Goal: Information Seeking & Learning: Learn about a topic

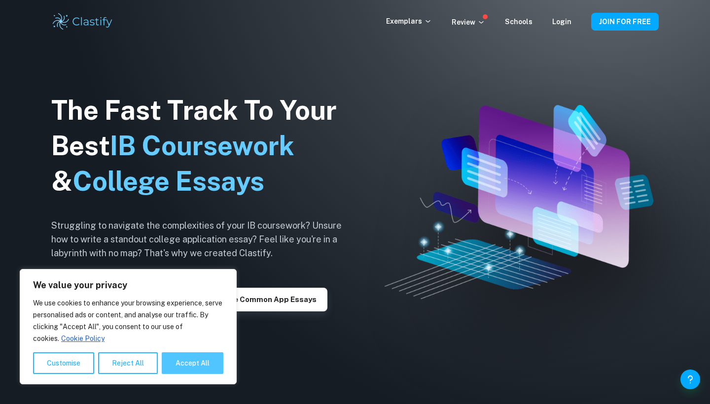
click at [192, 359] on button "Accept All" at bounding box center [193, 363] width 62 height 22
checkbox input "true"
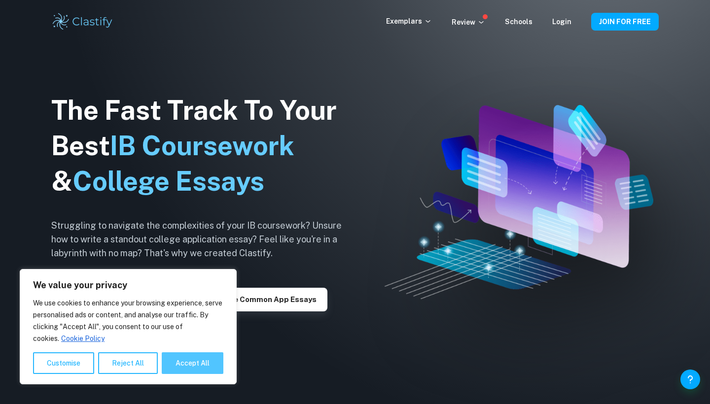
checkbox input "true"
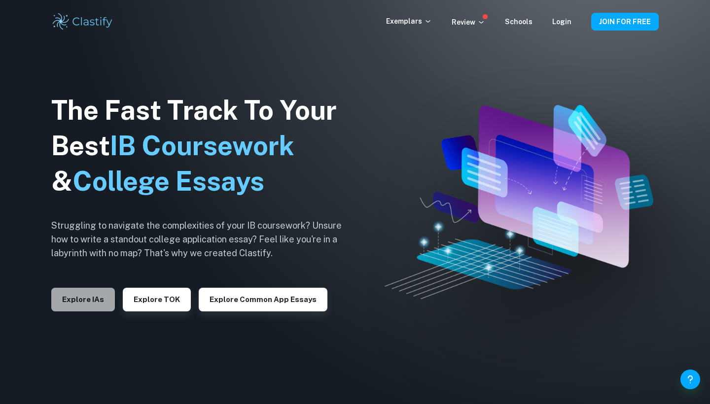
click at [97, 305] on button "Explore IAs" at bounding box center [83, 300] width 64 height 24
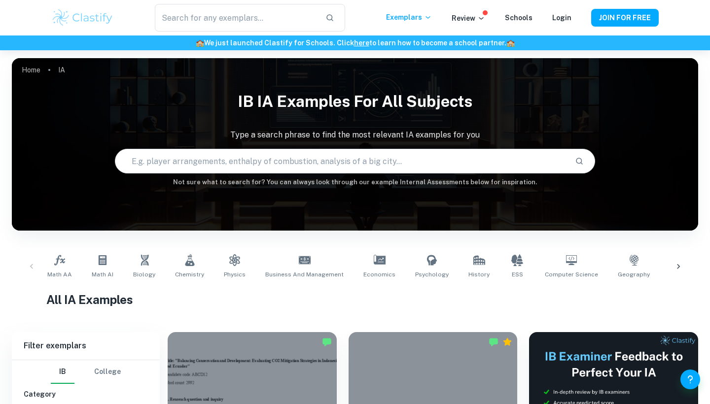
scroll to position [24, 0]
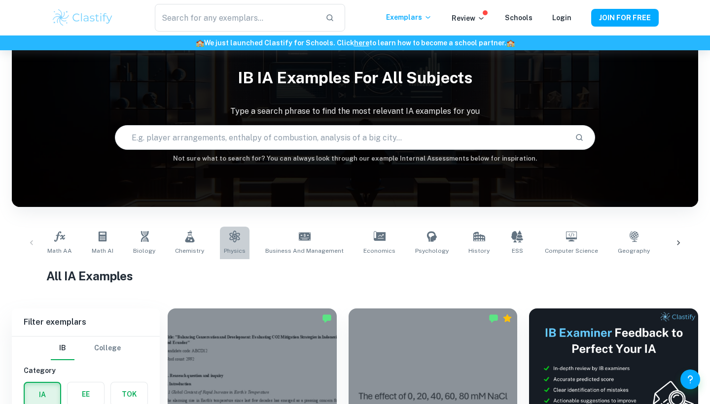
click at [231, 232] on icon at bounding box center [235, 237] width 12 height 12
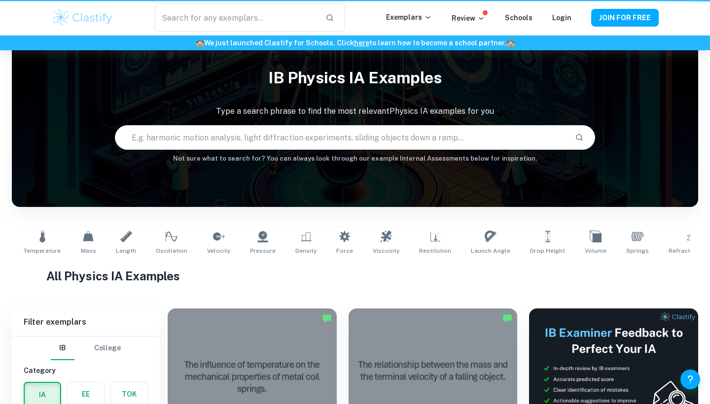
type input "Physics"
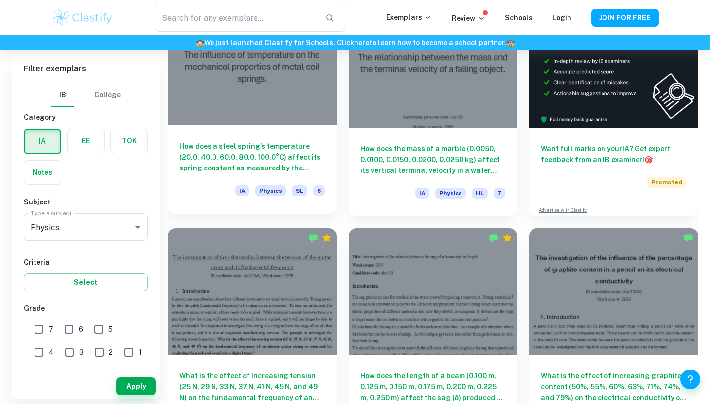
scroll to position [329, 0]
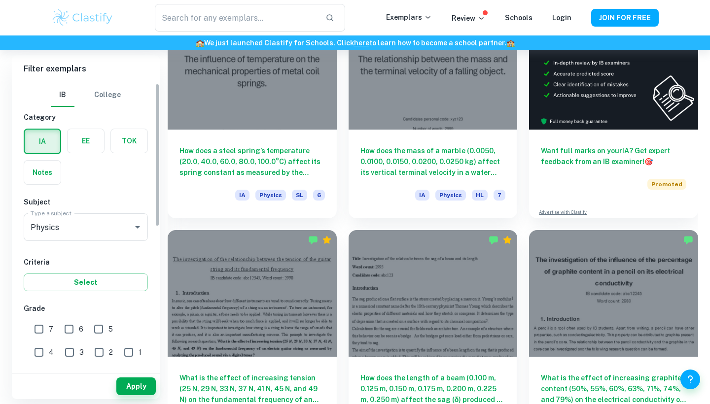
click at [43, 326] on input "7" at bounding box center [39, 329] width 20 height 20
checkbox input "true"
click at [90, 289] on button "Select" at bounding box center [86, 282] width 124 height 18
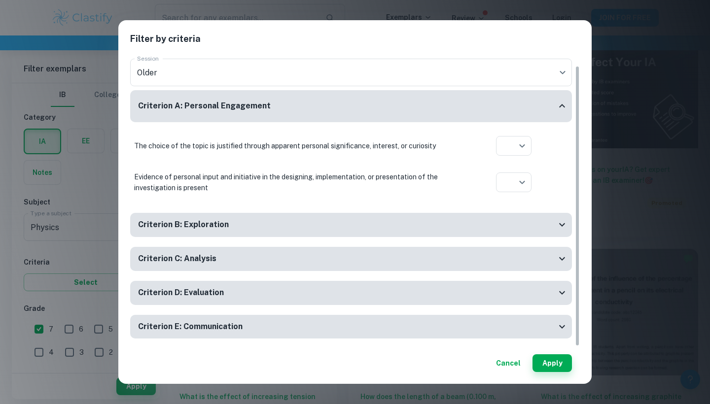
scroll to position [313, 0]
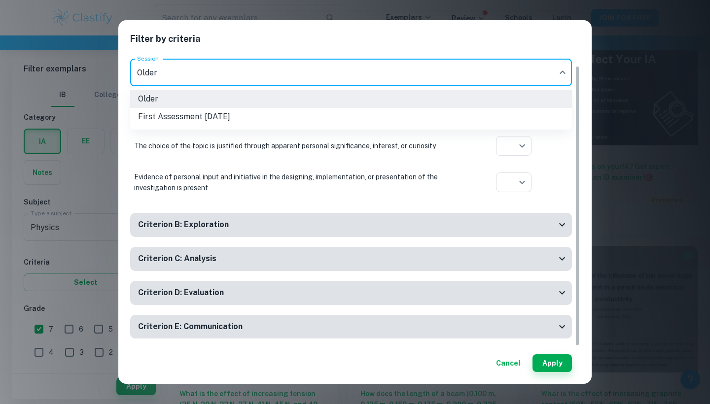
click at [307, 65] on div at bounding box center [355, 202] width 710 height 404
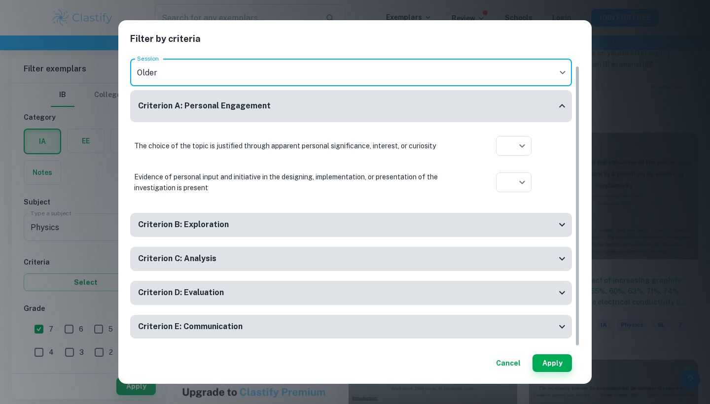
scroll to position [456, 0]
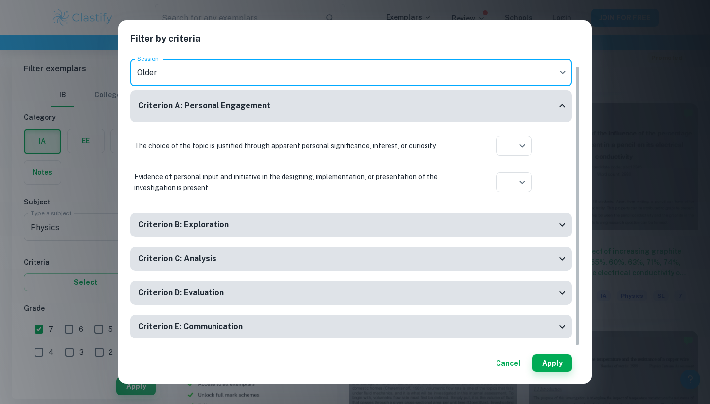
click at [256, 237] on div "Criterion B: Exploration A focused and detailed topic of the investigation is i…" at bounding box center [351, 230] width 442 height 34
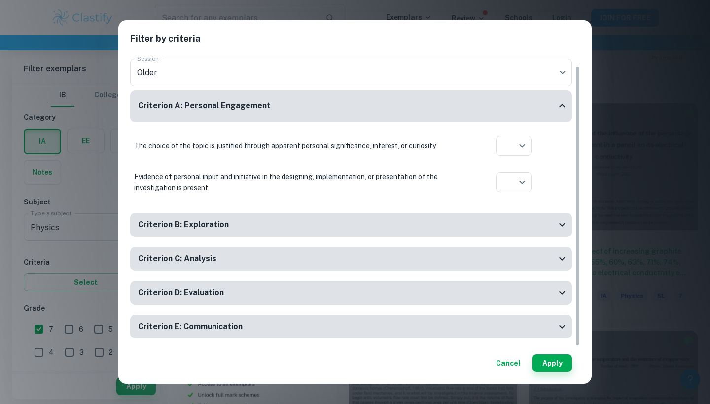
click at [257, 232] on div "Criterion B: Exploration" at bounding box center [351, 225] width 442 height 24
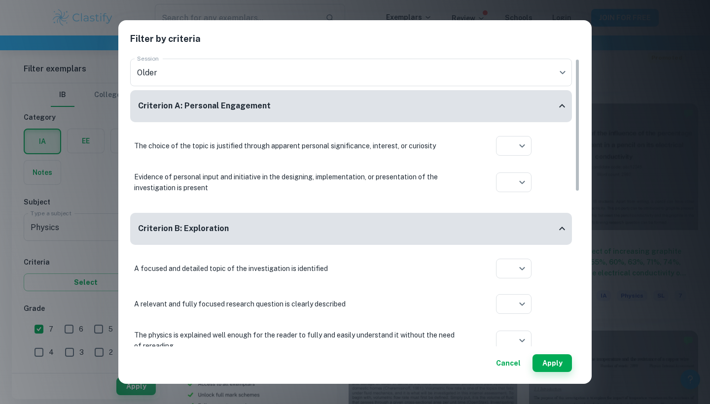
click at [606, 37] on div "Filter by criteria Session * Session Older current Session Criterion A: Persona…" at bounding box center [355, 202] width 710 height 404
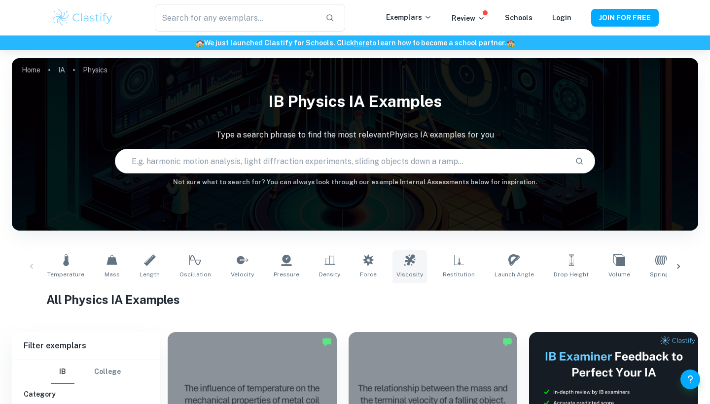
scroll to position [0, 0]
click at [682, 263] on icon at bounding box center [678, 267] width 10 height 10
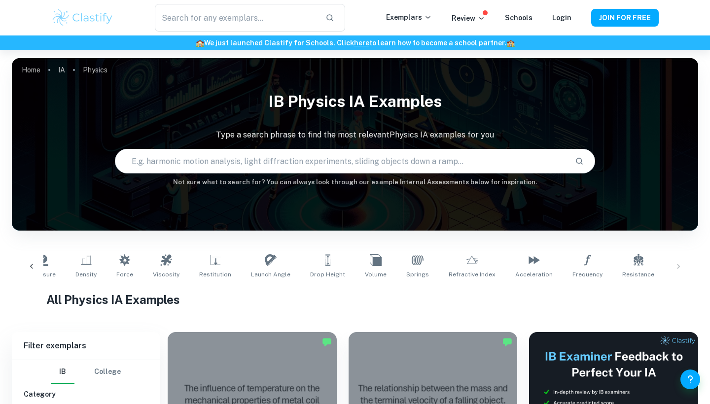
scroll to position [0, 305]
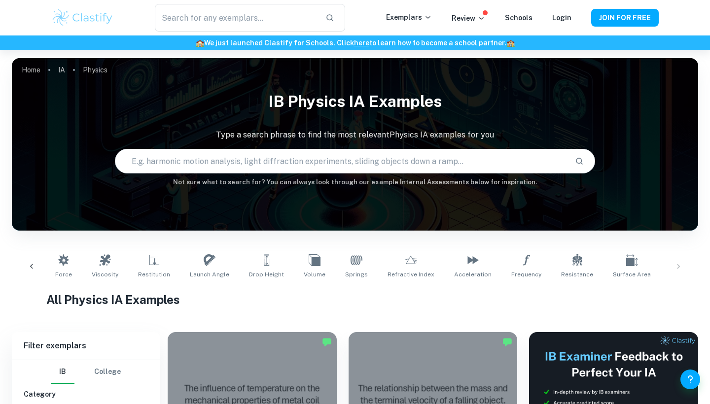
click at [678, 266] on div "Temperature Mass Length Oscillation Velocity Pressure Density Force Viscosity R…" at bounding box center [355, 266] width 670 height 33
click at [32, 268] on icon at bounding box center [31, 266] width 3 height 5
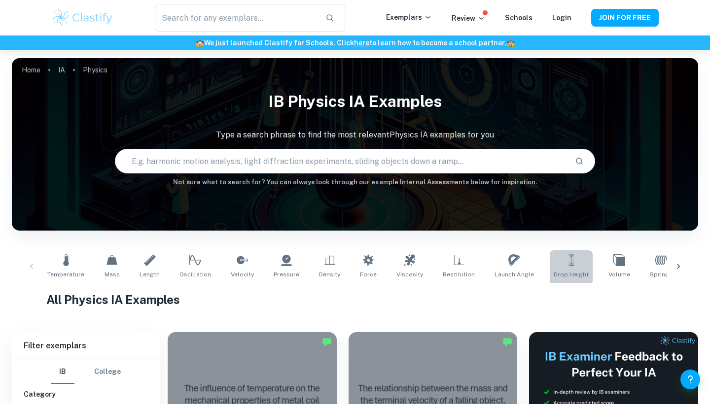
click at [549, 262] on link "Drop Height" at bounding box center [570, 266] width 43 height 33
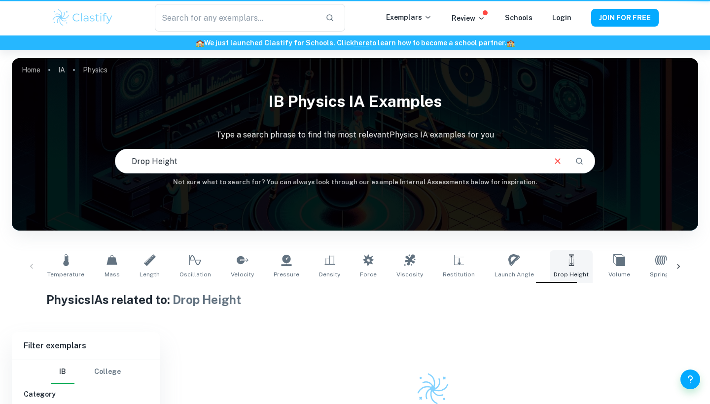
type input "Drop Height"
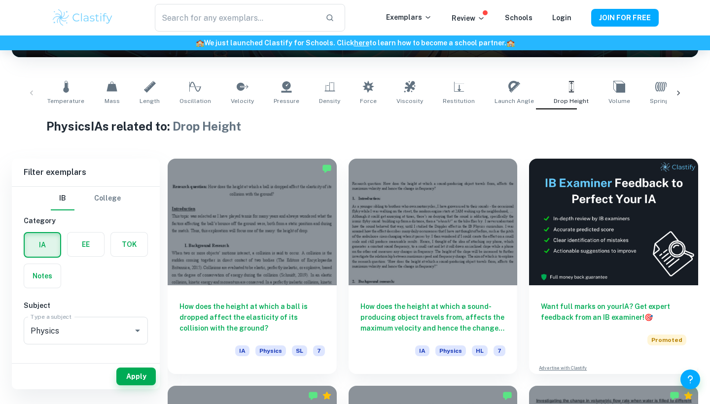
scroll to position [158, 0]
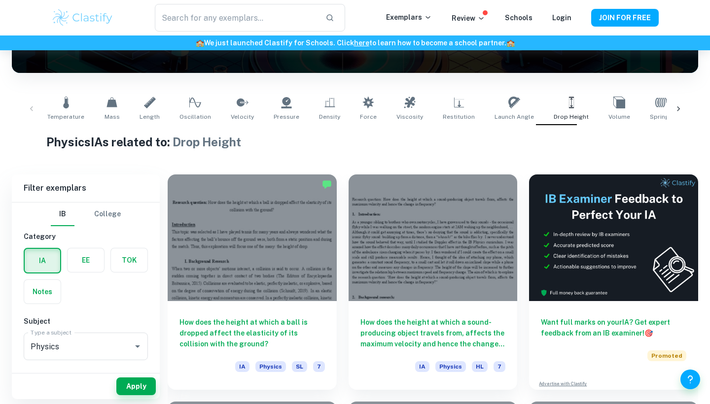
click at [678, 105] on icon at bounding box center [678, 109] width 10 height 10
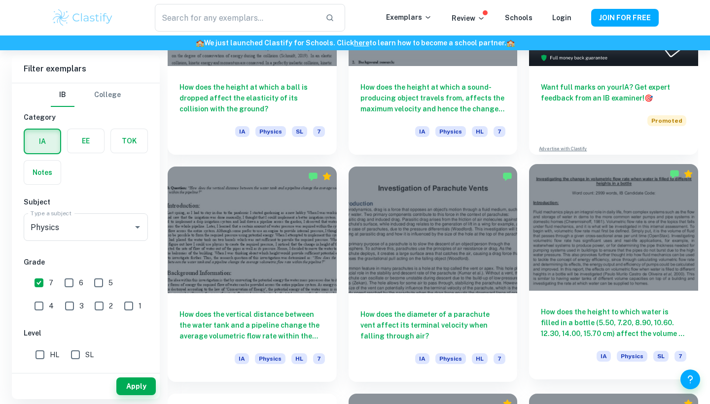
scroll to position [395, 0]
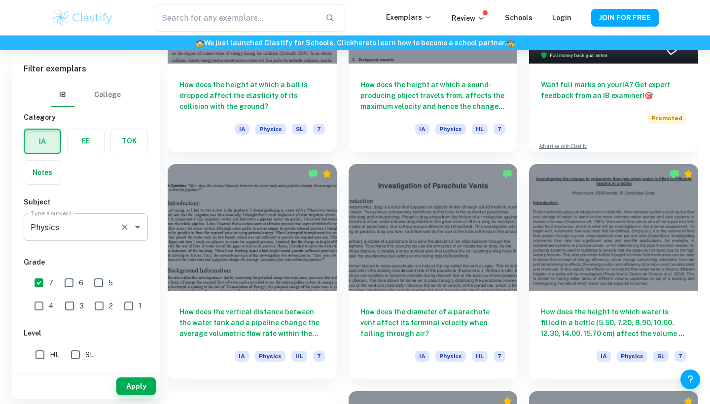
click at [110, 233] on input "Physics" at bounding box center [72, 227] width 88 height 19
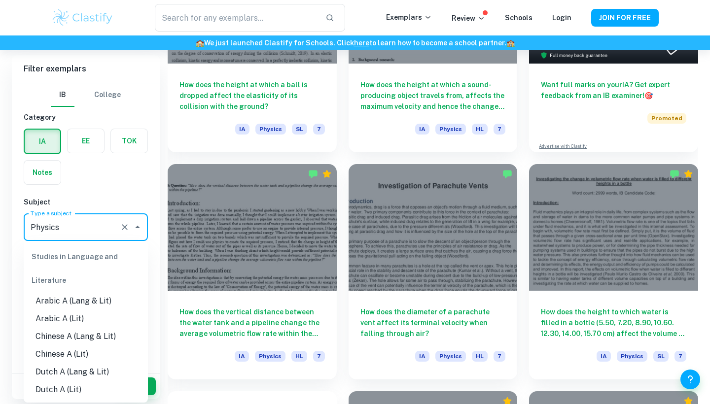
scroll to position [1149, 0]
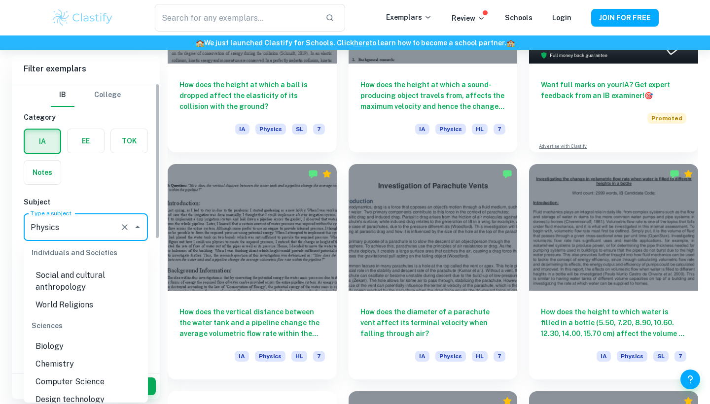
click at [97, 226] on input "Physics" at bounding box center [72, 227] width 88 height 19
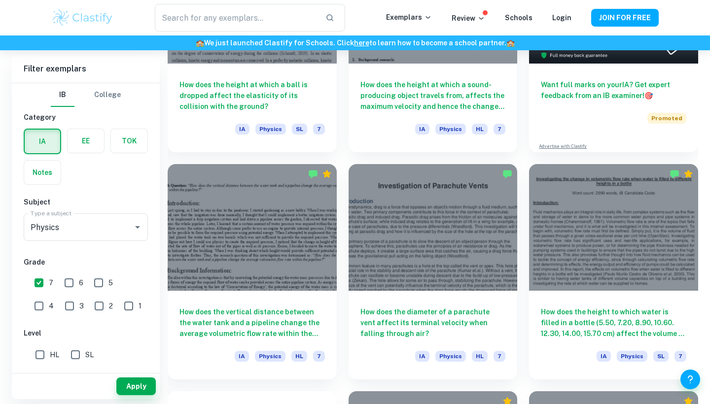
click at [122, 176] on div "IA EE TOK Notes" at bounding box center [83, 154] width 130 height 62
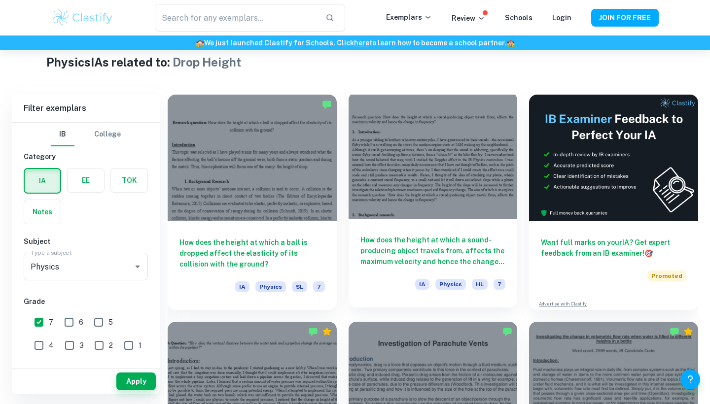
scroll to position [233, 0]
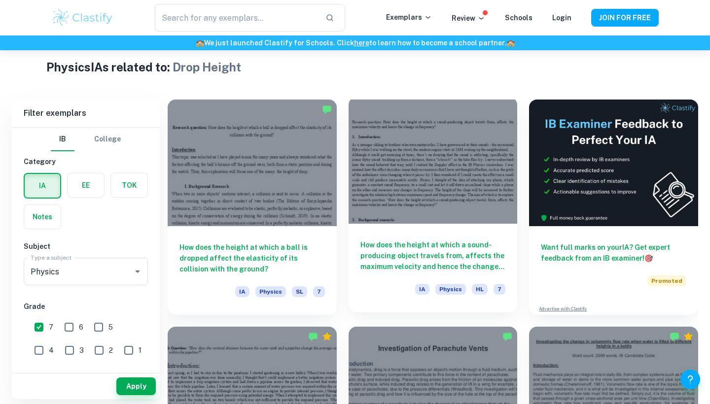
click at [400, 162] on div at bounding box center [432, 160] width 169 height 127
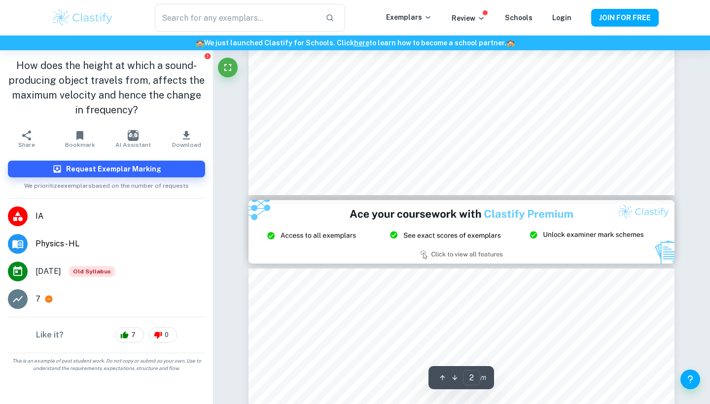
type input "1"
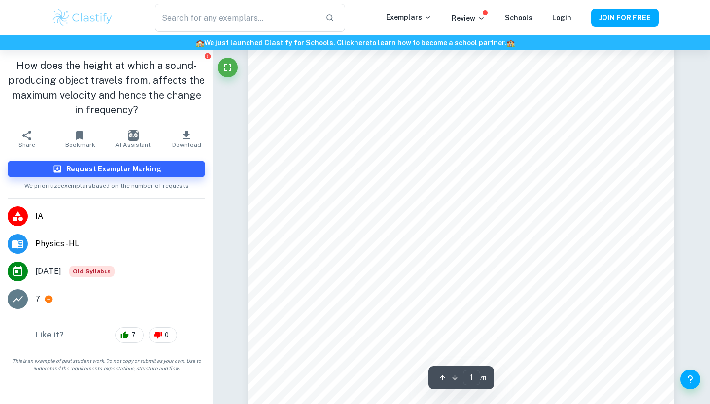
scroll to position [30, 0]
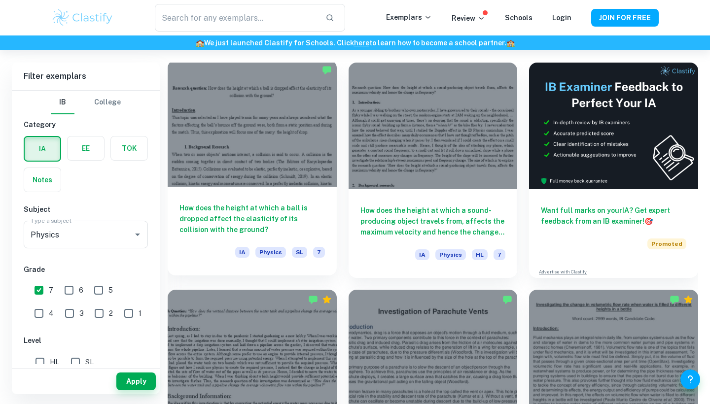
scroll to position [261, 0]
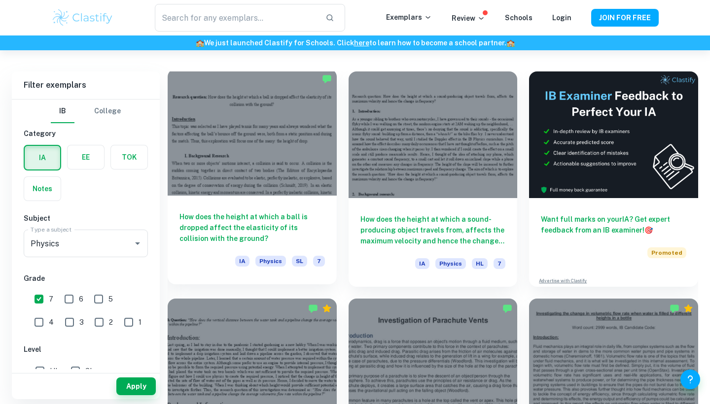
click at [245, 162] on div at bounding box center [252, 132] width 169 height 127
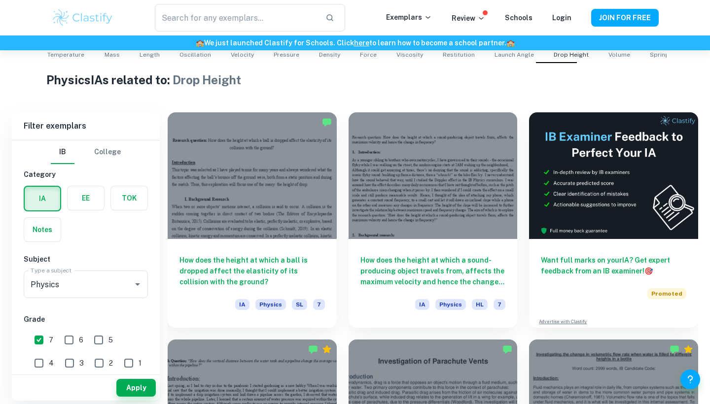
scroll to position [228, 0]
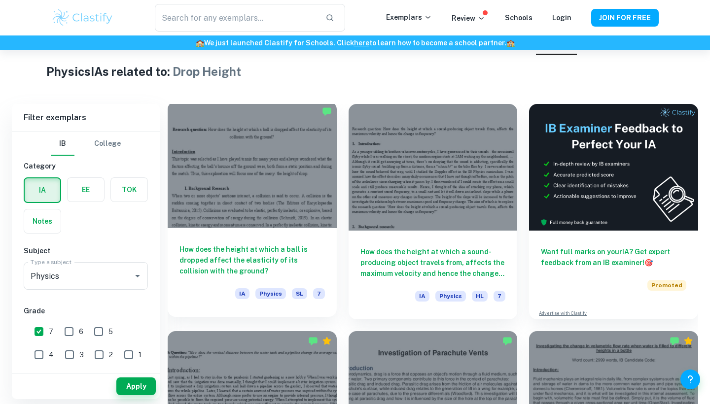
click at [279, 181] on div at bounding box center [252, 165] width 169 height 127
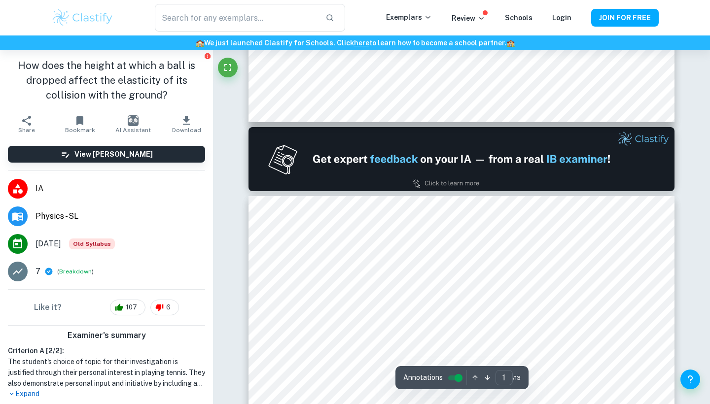
type input "2"
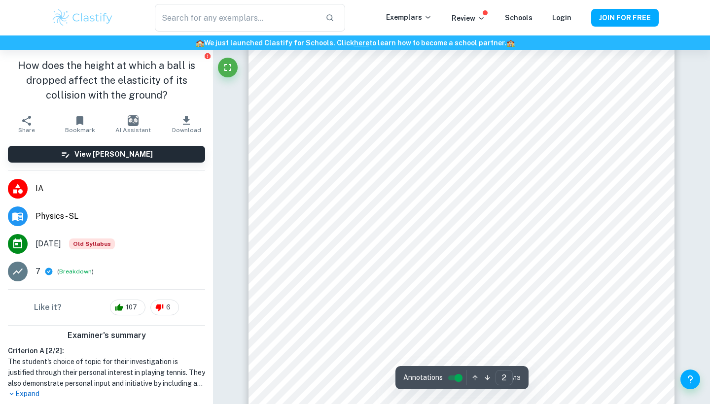
scroll to position [832, 0]
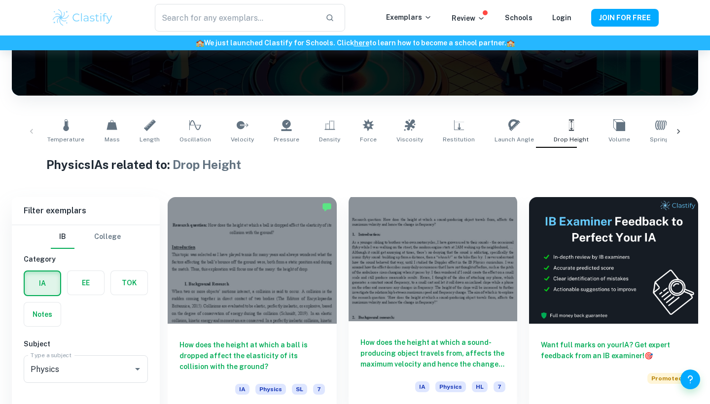
scroll to position [167, 0]
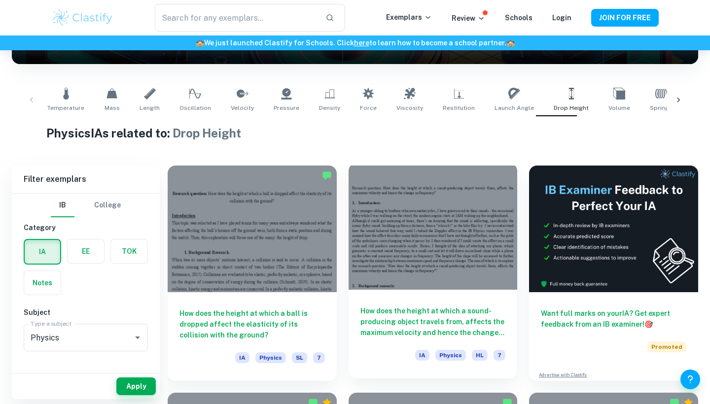
click at [453, 239] on div at bounding box center [432, 226] width 169 height 127
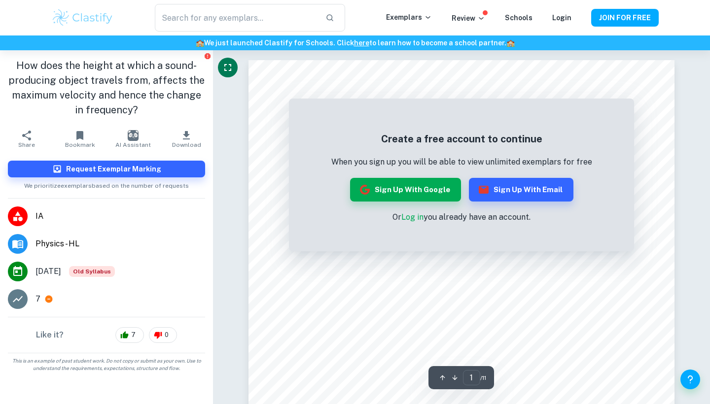
click at [231, 72] on icon "Fullscreen" at bounding box center [228, 68] width 12 height 12
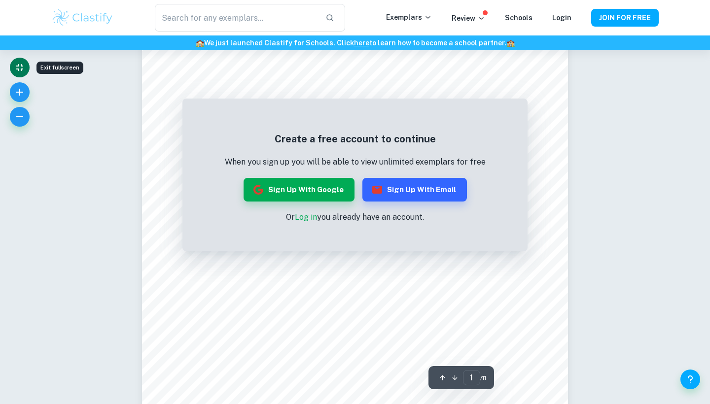
scroll to position [77, 0]
click at [327, 195] on button "Sign up with Google" at bounding box center [298, 190] width 111 height 24
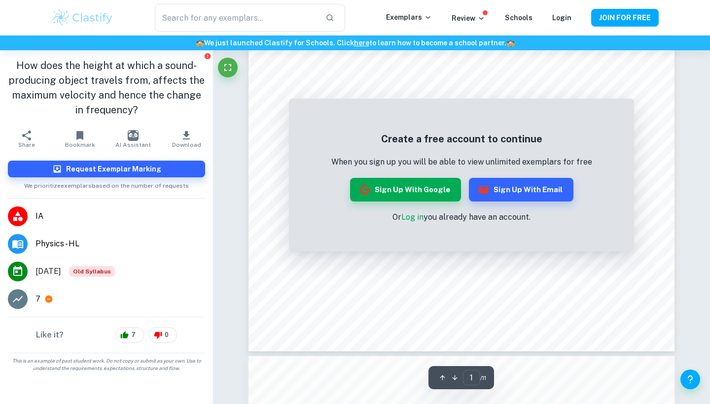
scroll to position [275, 0]
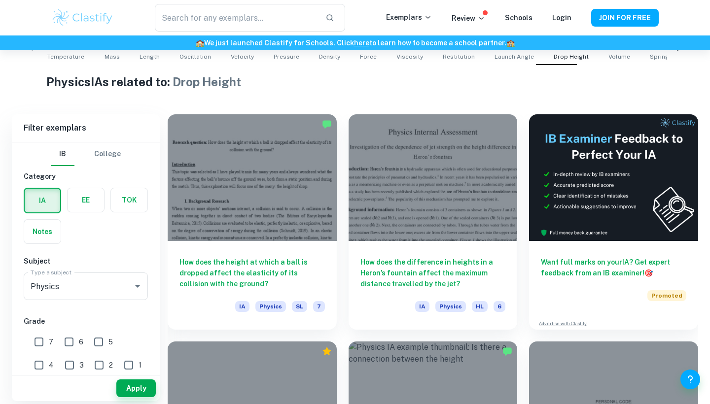
scroll to position [220, 0]
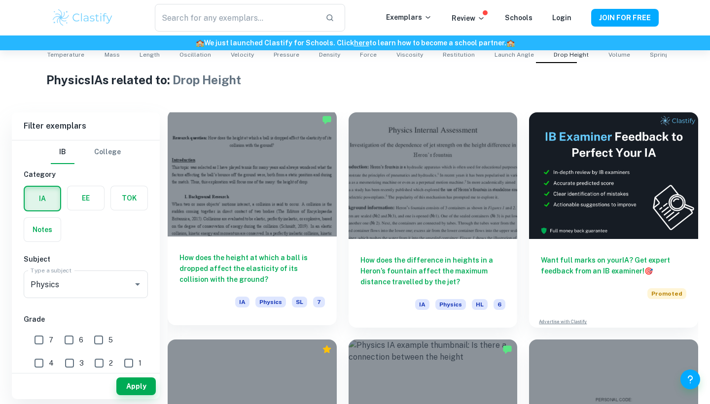
click at [266, 187] on div at bounding box center [252, 173] width 169 height 127
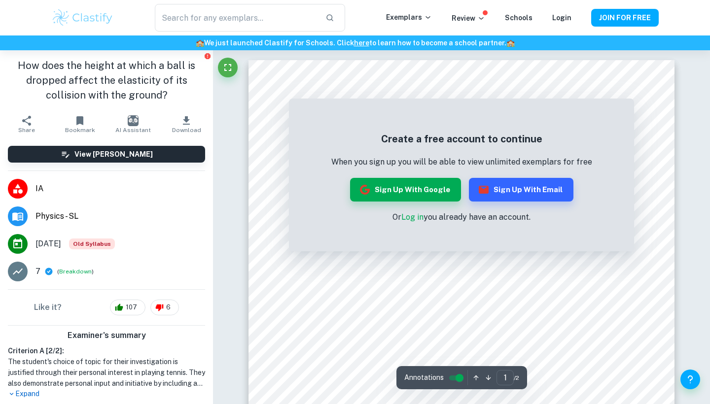
click at [173, 144] on div "View [PERSON_NAME]" at bounding box center [106, 154] width 213 height 33
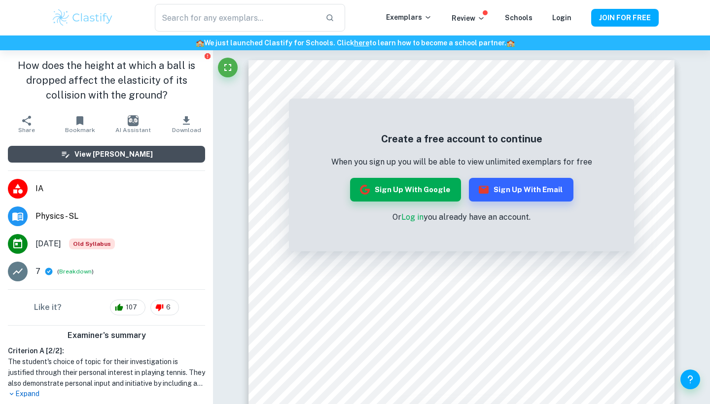
click at [173, 146] on button "View [PERSON_NAME]" at bounding box center [106, 154] width 197 height 17
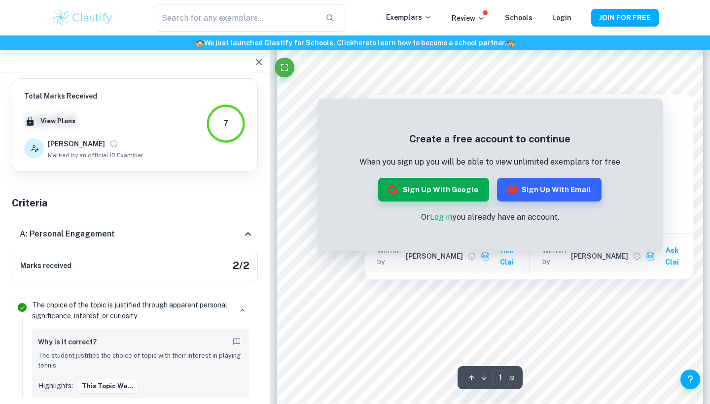
scroll to position [45, 0]
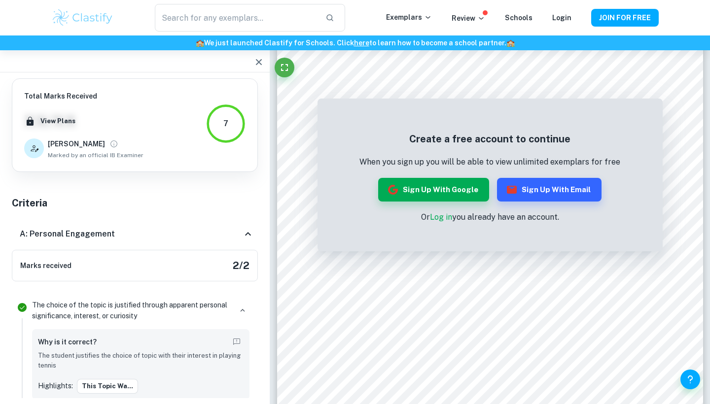
click at [260, 62] on icon "button" at bounding box center [259, 62] width 12 height 12
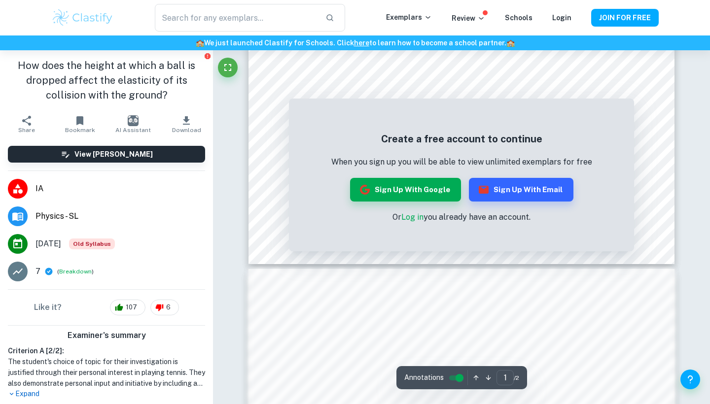
scroll to position [425, 0]
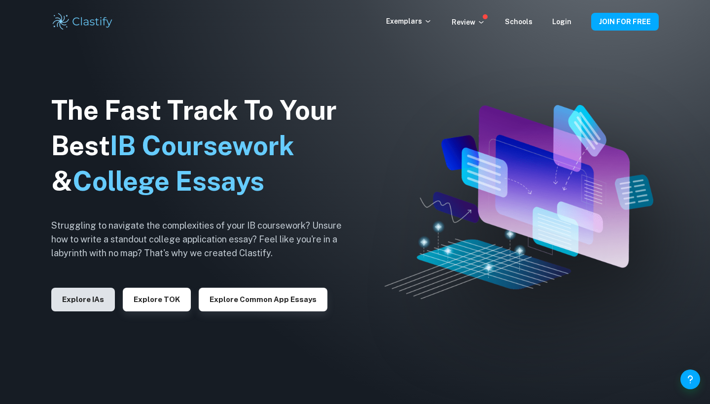
click at [87, 298] on button "Explore IAs" at bounding box center [83, 300] width 64 height 24
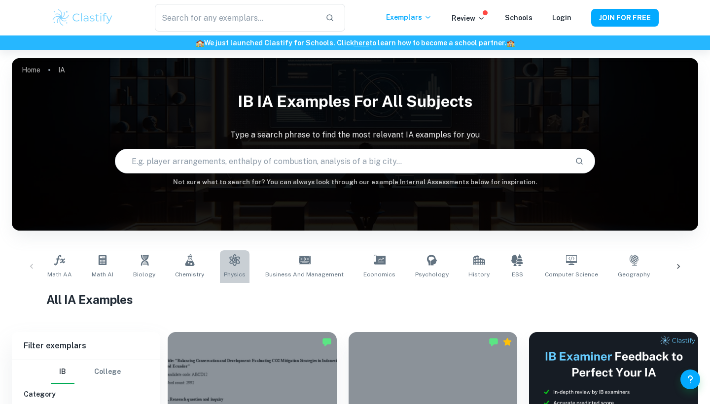
click at [231, 274] on span "Physics" at bounding box center [235, 274] width 22 height 9
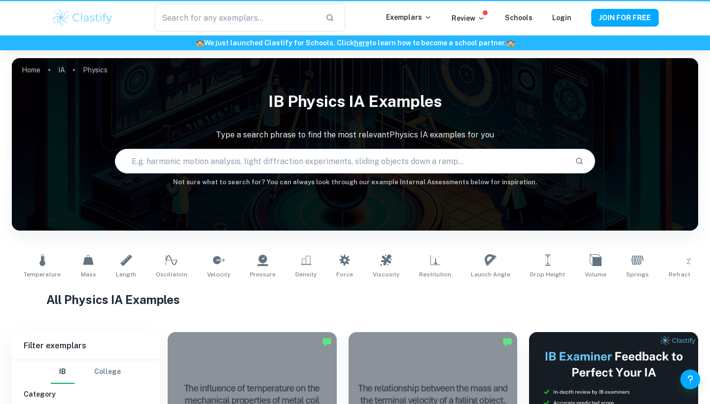
type input "Physics"
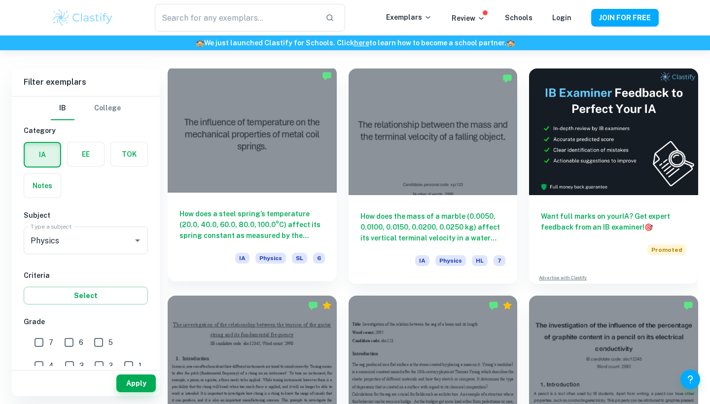
scroll to position [271, 0]
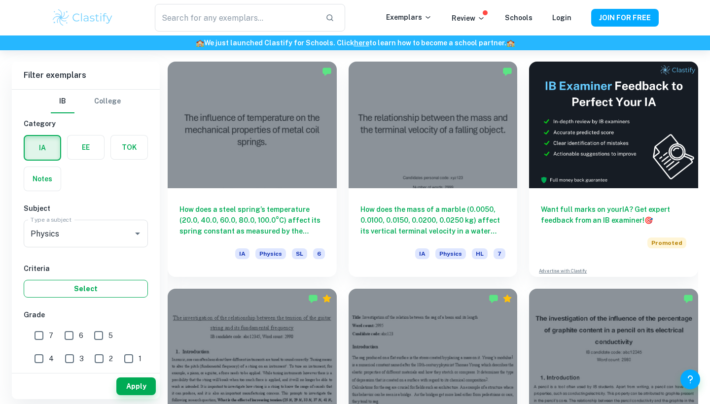
click at [95, 288] on button "Select" at bounding box center [86, 289] width 124 height 18
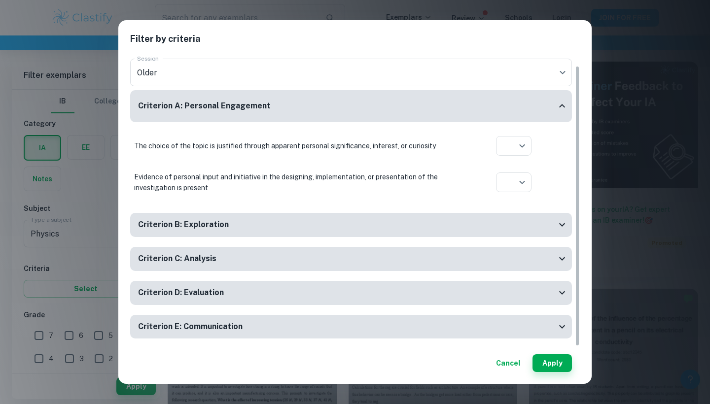
scroll to position [12, 0]
click at [326, 262] on div "Criterion C: Analysis" at bounding box center [347, 259] width 418 height 12
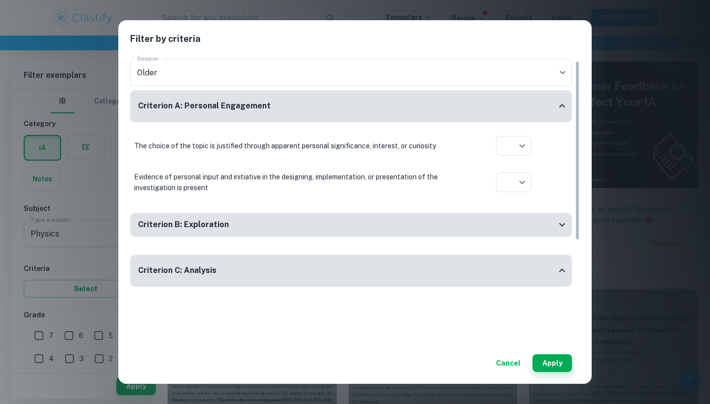
click at [357, 232] on div "Criterion B: Exploration" at bounding box center [351, 225] width 442 height 24
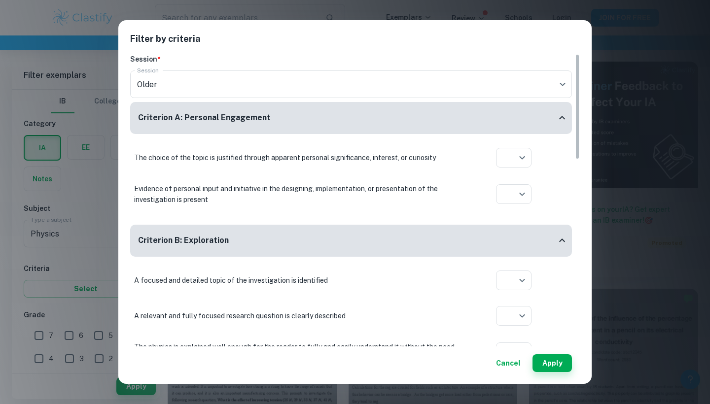
scroll to position [0, 0]
click at [511, 365] on button "Cancel" at bounding box center [508, 363] width 33 height 18
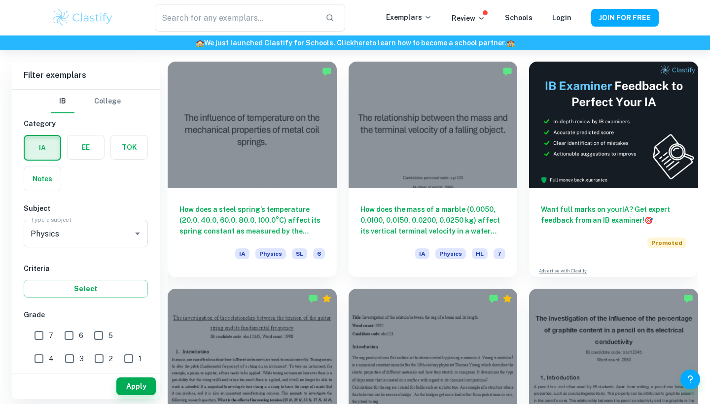
click at [38, 336] on input "7" at bounding box center [39, 336] width 20 height 20
checkbox input "true"
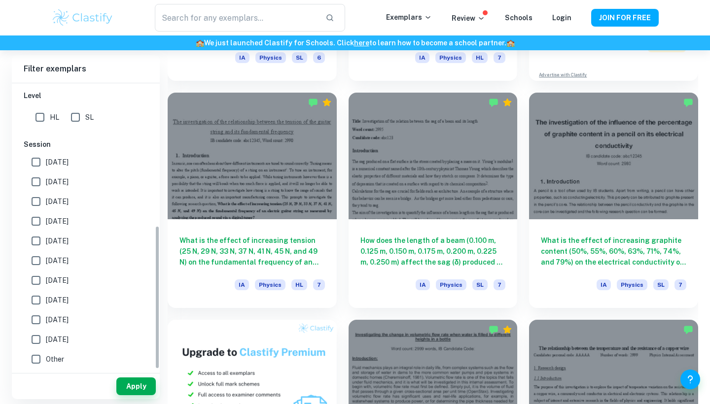
scroll to position [284, 0]
click at [38, 358] on input "Other" at bounding box center [36, 359] width 20 height 20
checkbox input "false"
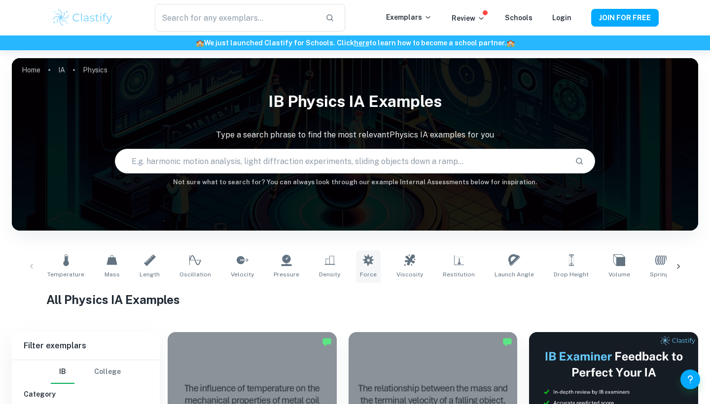
scroll to position [30, 0]
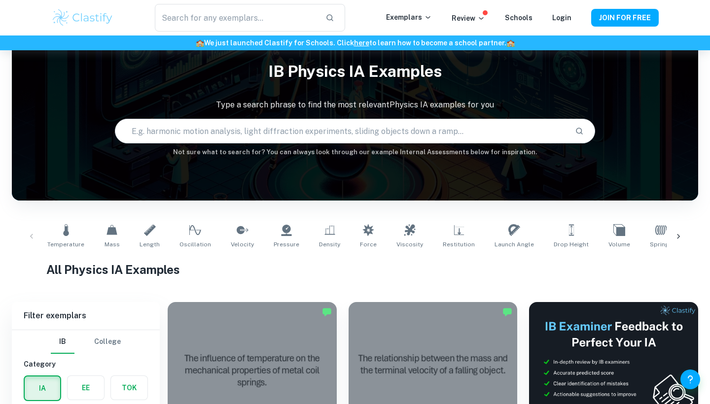
click at [377, 146] on div "IB Physics IA examples Type a search phrase to find the most relevant Physics I…" at bounding box center [355, 107] width 686 height 102
click at [385, 139] on input "text" at bounding box center [340, 131] width 451 height 28
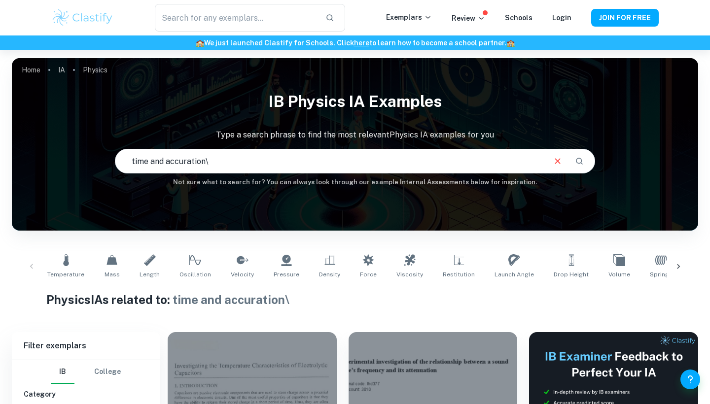
click at [336, 171] on input "time and accuration\" at bounding box center [329, 161] width 429 height 28
type input "time and accuration"
click at [240, 162] on input "time and accuration" at bounding box center [329, 161] width 429 height 28
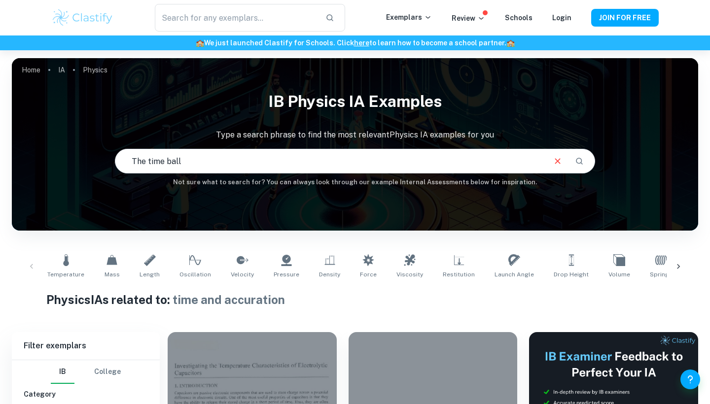
type input "The time ball"
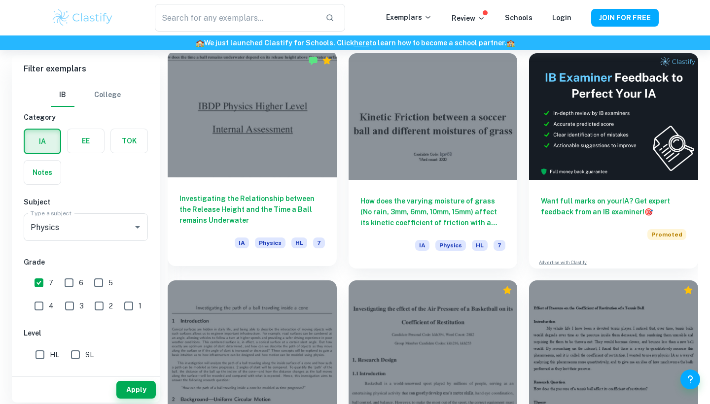
scroll to position [280, 0]
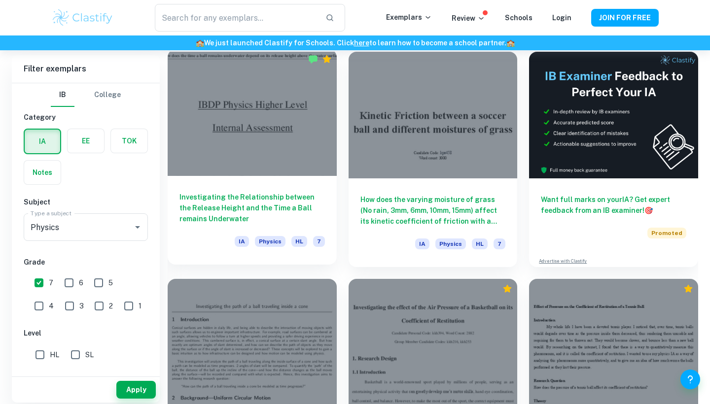
click at [293, 161] on div at bounding box center [252, 112] width 169 height 127
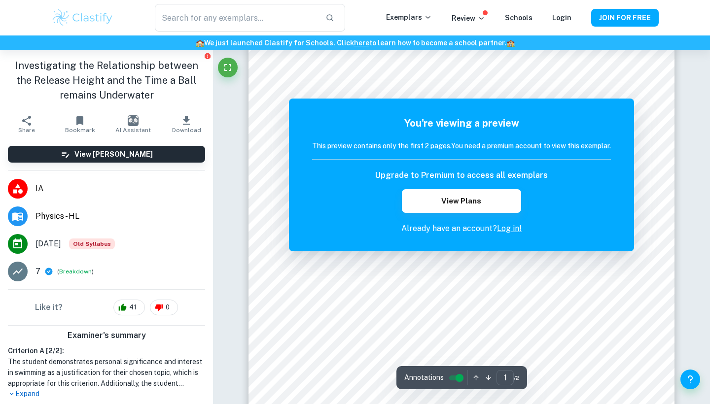
scroll to position [53, 0]
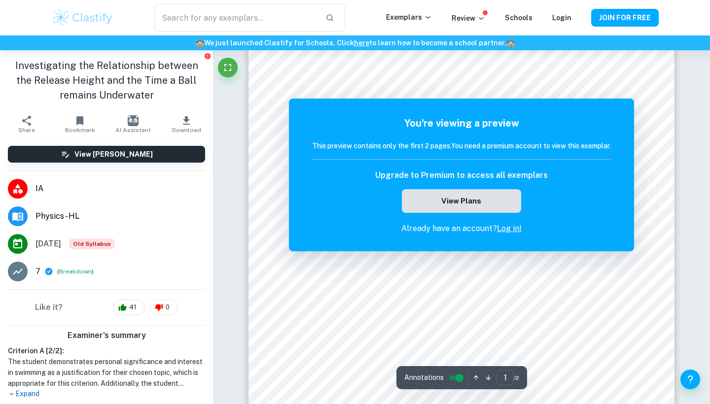
click at [472, 200] on button "View Plans" at bounding box center [461, 201] width 119 height 24
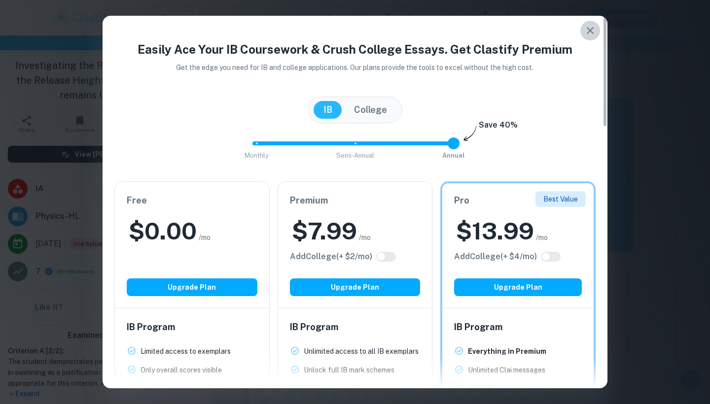
click at [595, 36] on icon "button" at bounding box center [590, 31] width 12 height 12
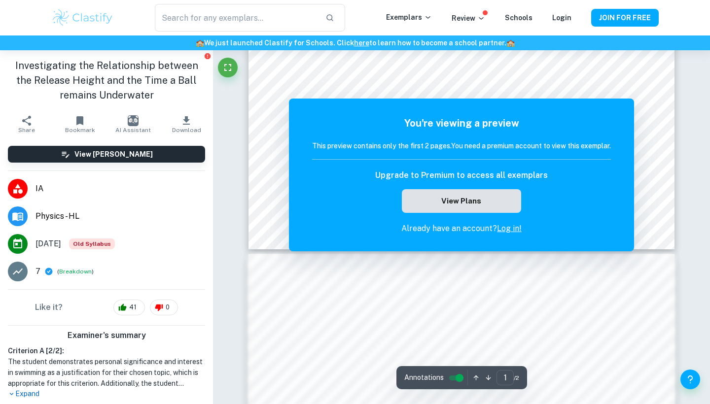
scroll to position [414, 0]
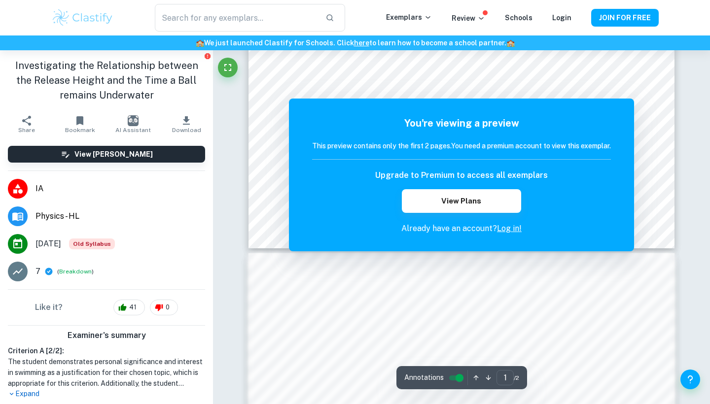
click at [336, 344] on div at bounding box center [457, 351] width 347 height 14
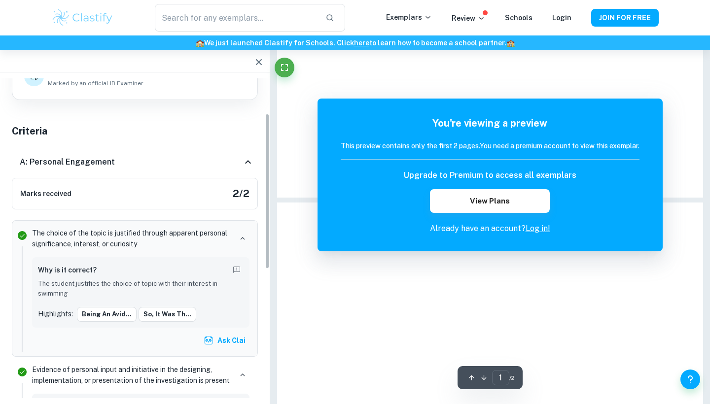
scroll to position [465, 0]
